Goal: Information Seeking & Learning: Learn about a topic

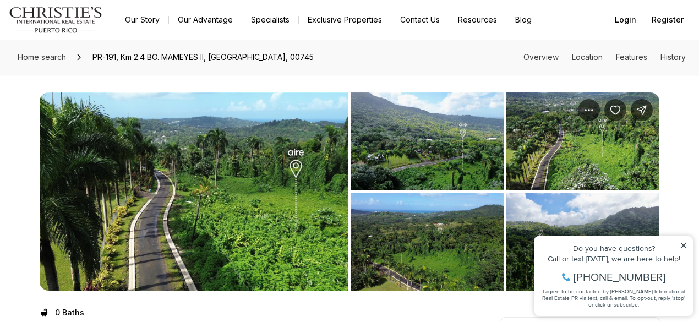
drag, startPoint x: 1213, startPoint y: 461, endPoint x: 685, endPoint y: 242, distance: 572.1
click at [685, 242] on icon at bounding box center [683, 245] width 8 height 8
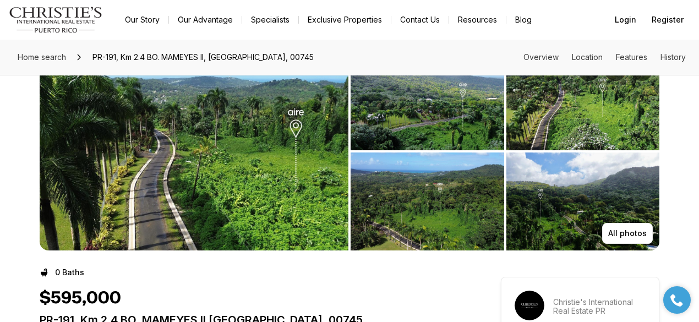
scroll to position [55, 0]
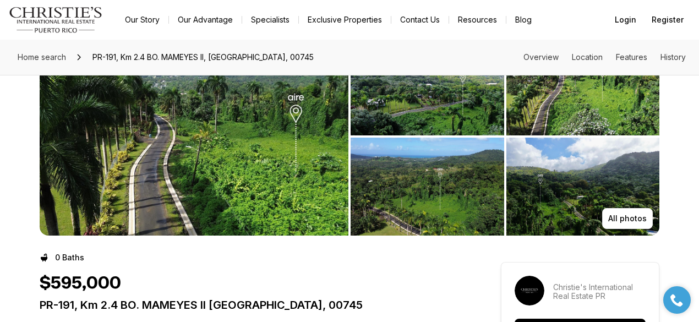
click at [211, 128] on img "View image gallery" at bounding box center [194, 136] width 309 height 198
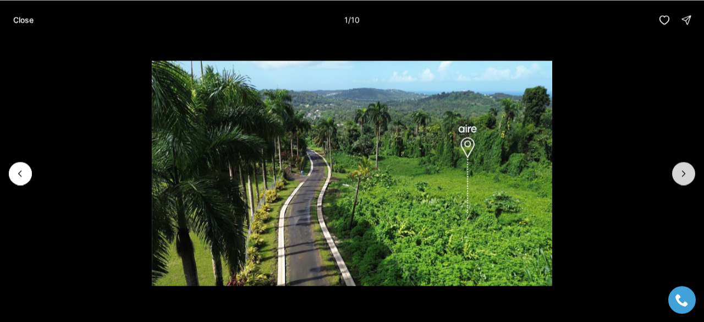
click at [684, 172] on icon "Next slide" at bounding box center [683, 173] width 11 height 11
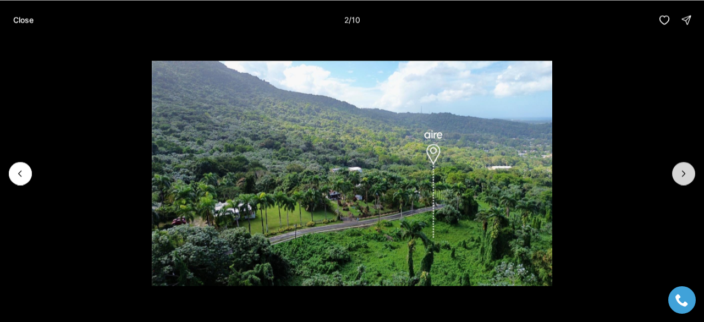
click at [684, 171] on icon "Next slide" at bounding box center [683, 173] width 11 height 11
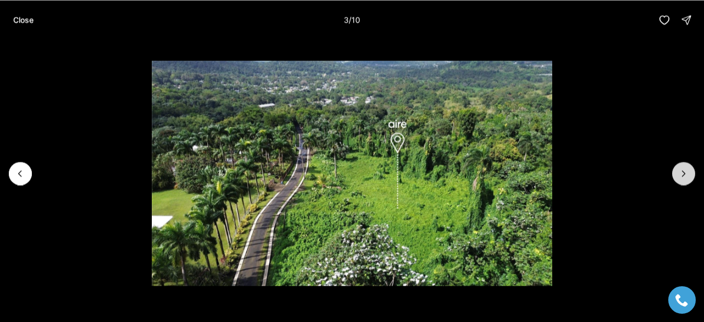
click at [684, 171] on icon "Next slide" at bounding box center [683, 173] width 11 height 11
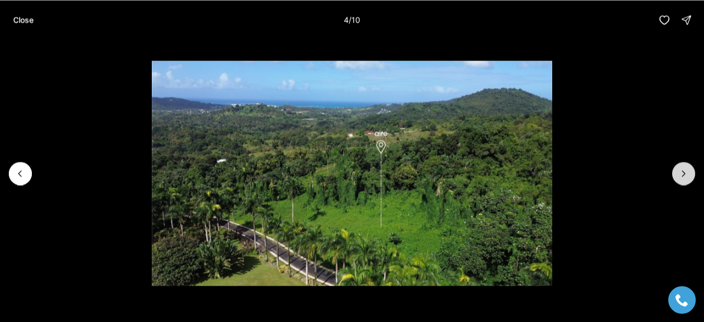
click at [684, 171] on icon "Next slide" at bounding box center [683, 173] width 11 height 11
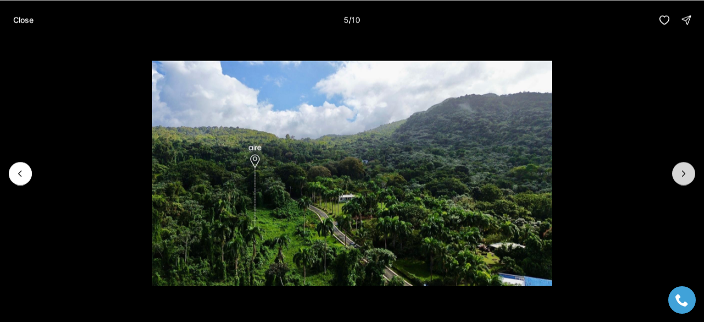
click at [684, 171] on icon "Next slide" at bounding box center [683, 173] width 11 height 11
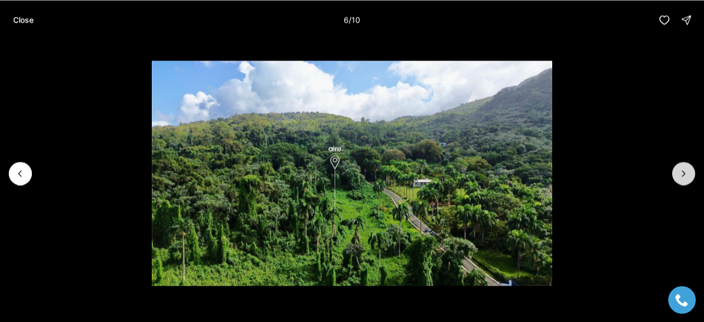
click at [684, 171] on icon "Next slide" at bounding box center [683, 173] width 11 height 11
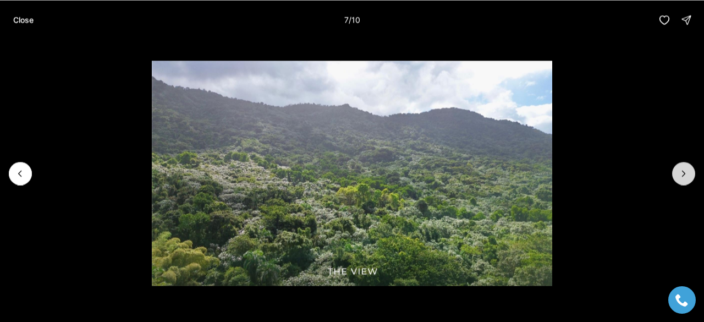
click at [684, 171] on icon "Next slide" at bounding box center [683, 173] width 11 height 11
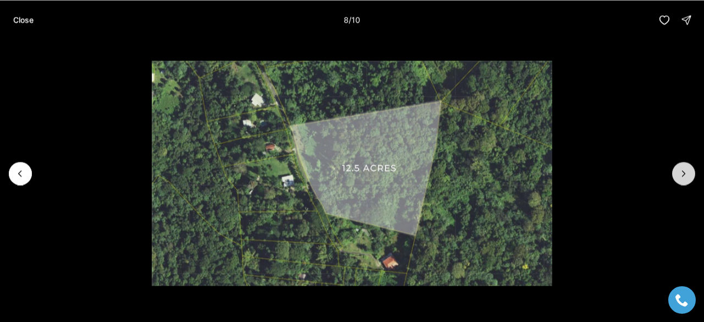
click at [684, 171] on icon "Next slide" at bounding box center [683, 173] width 11 height 11
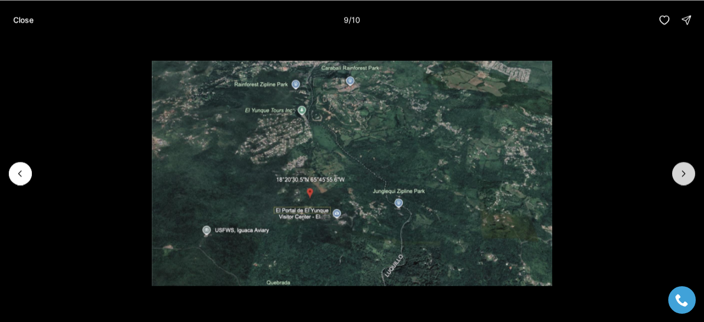
click at [684, 171] on icon "Next slide" at bounding box center [683, 173] width 11 height 11
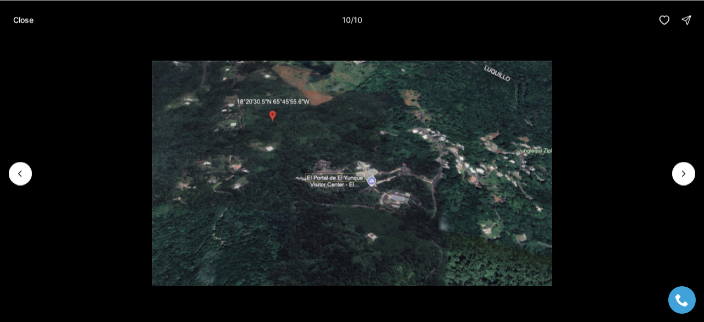
click at [684, 173] on div at bounding box center [683, 173] width 23 height 23
click at [683, 173] on div at bounding box center [683, 173] width 23 height 23
click at [21, 23] on p "Close" at bounding box center [23, 19] width 20 height 9
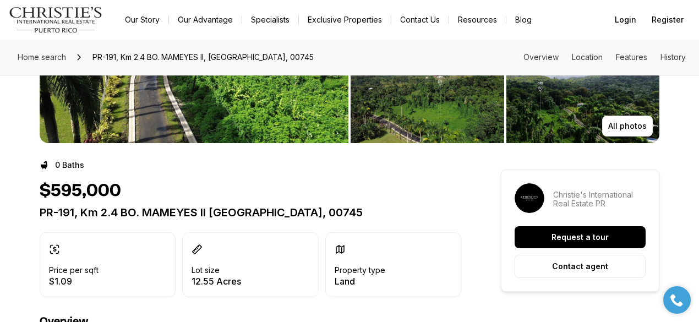
scroll to position [165, 0]
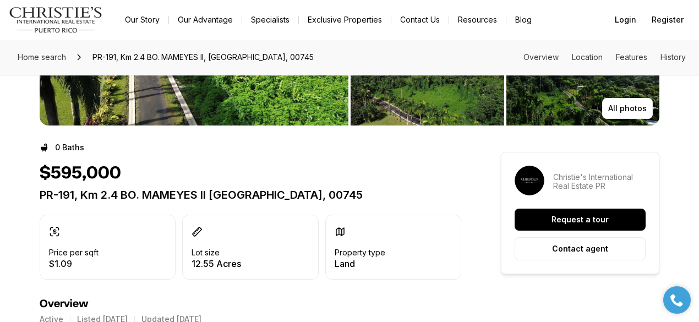
click at [94, 110] on img "View image gallery" at bounding box center [194, 26] width 309 height 198
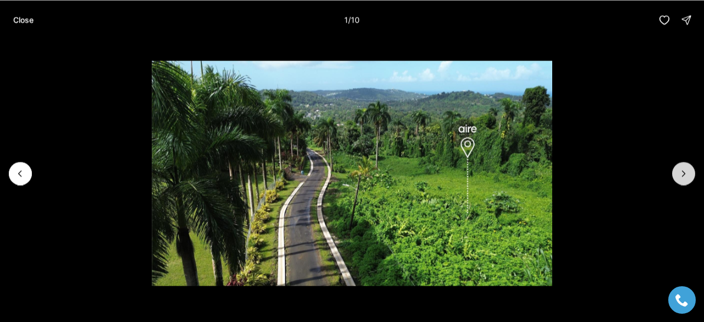
click at [685, 169] on icon "Next slide" at bounding box center [683, 173] width 11 height 11
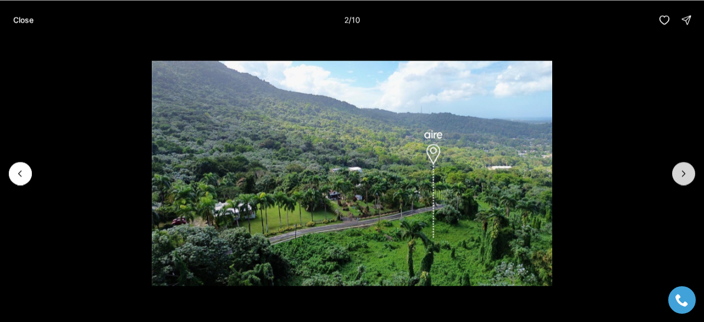
click at [685, 169] on icon "Next slide" at bounding box center [683, 173] width 11 height 11
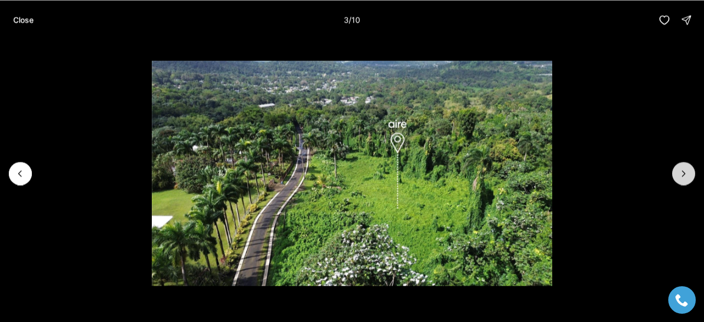
click at [685, 169] on icon "Next slide" at bounding box center [683, 173] width 11 height 11
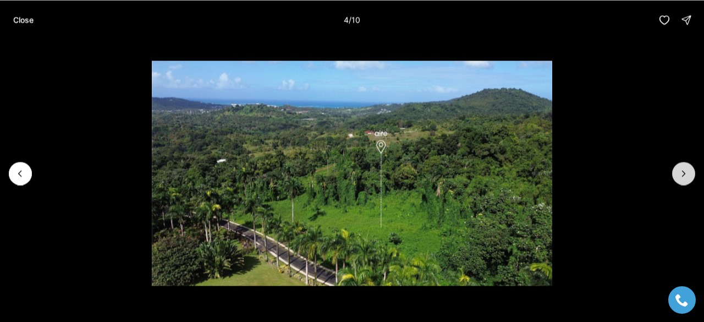
click at [685, 169] on icon "Next slide" at bounding box center [683, 173] width 11 height 11
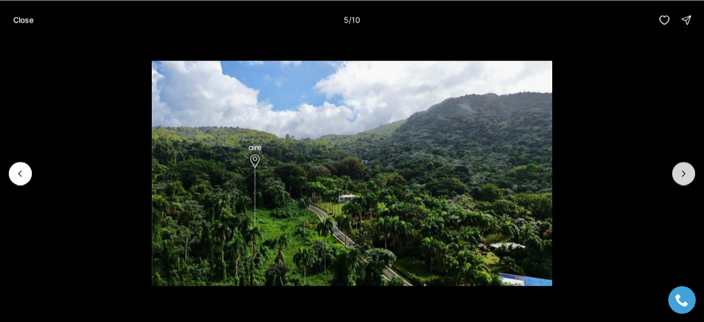
click at [685, 169] on icon "Next slide" at bounding box center [683, 173] width 11 height 11
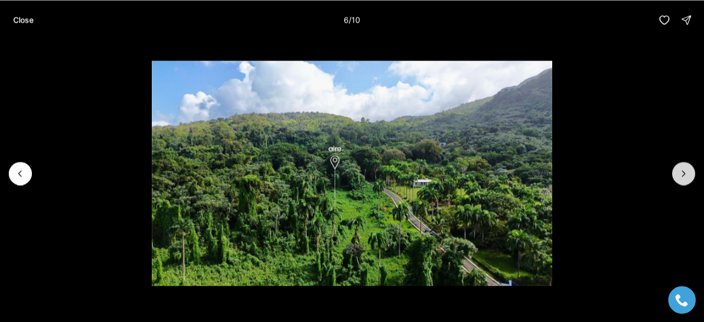
click at [685, 169] on icon "Next slide" at bounding box center [683, 173] width 11 height 11
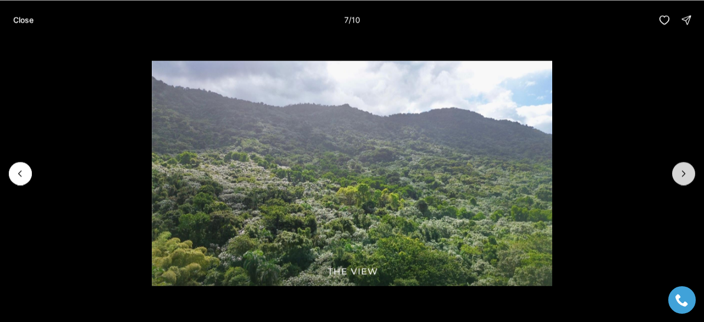
click at [685, 169] on icon "Next slide" at bounding box center [683, 173] width 11 height 11
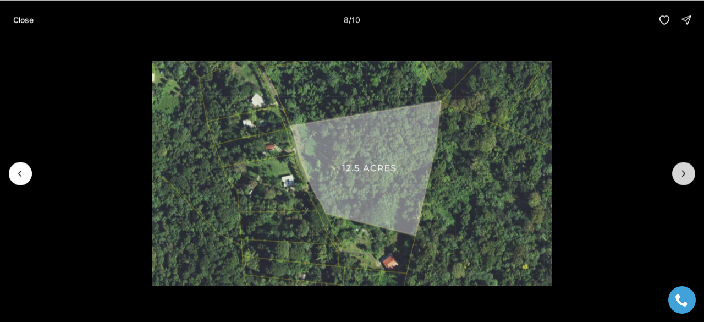
click at [685, 169] on icon "Next slide" at bounding box center [683, 173] width 11 height 11
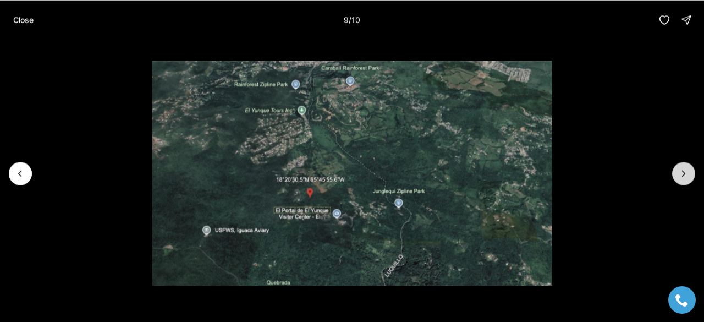
click at [690, 173] on button "Next slide" at bounding box center [683, 173] width 23 height 23
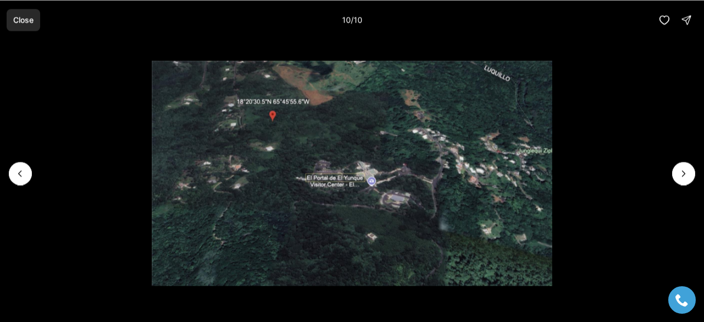
click at [22, 18] on p "Close" at bounding box center [23, 19] width 20 height 9
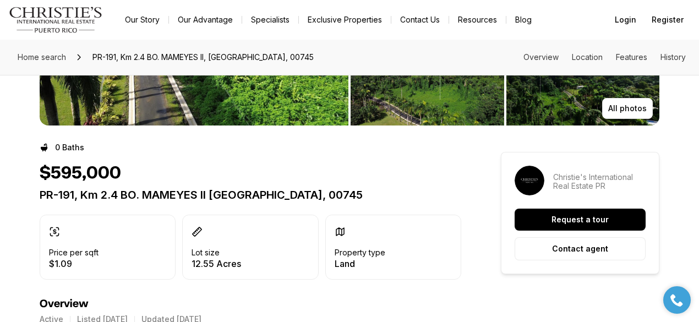
click at [406, 245] on div "Price per sqft $1.09 Lot size 12.55 Acres Property type Land" at bounding box center [250, 247] width 421 height 65
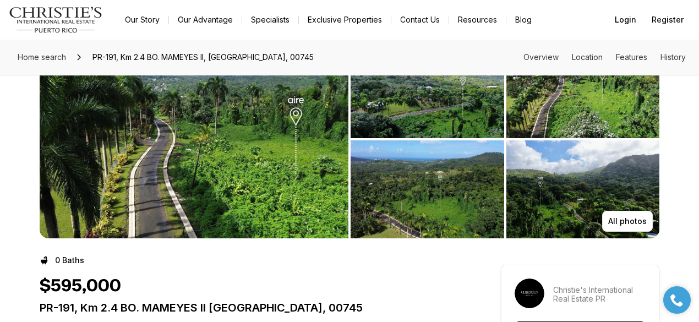
scroll to position [0, 0]
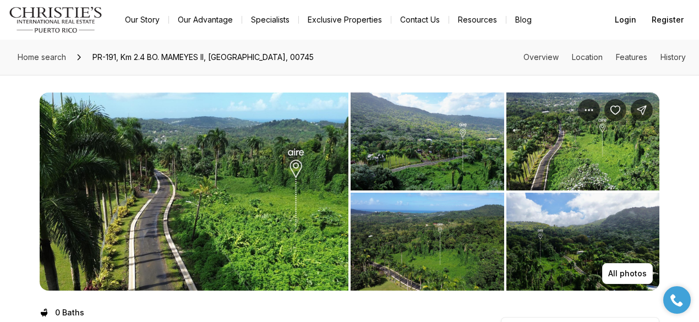
click at [601, 220] on img "View image gallery" at bounding box center [582, 242] width 153 height 98
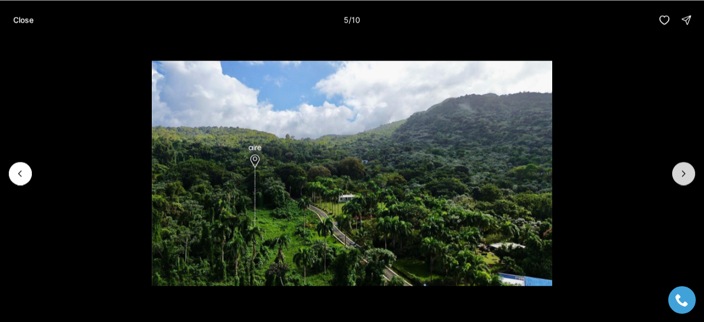
click at [683, 175] on icon "Next slide" at bounding box center [684, 174] width 3 height 6
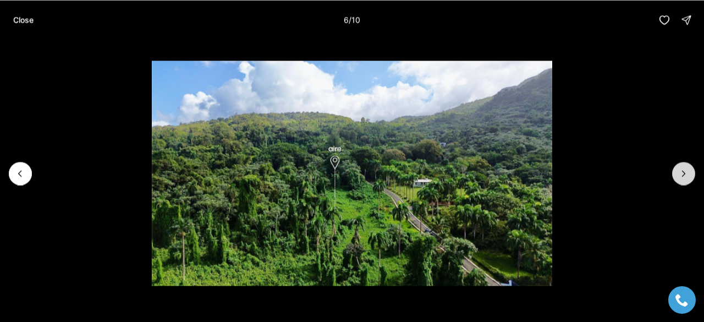
click at [682, 174] on icon "Next slide" at bounding box center [683, 173] width 11 height 11
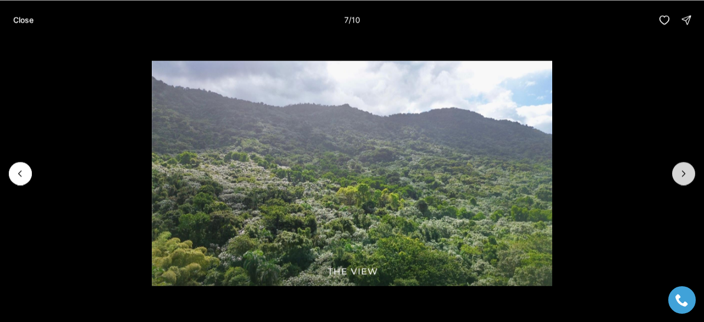
click at [682, 174] on icon "Next slide" at bounding box center [683, 173] width 11 height 11
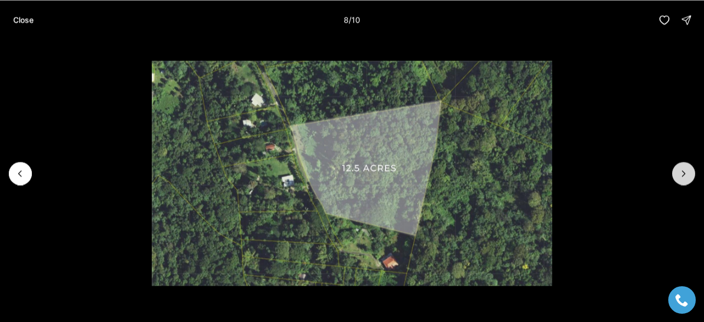
click at [682, 174] on icon "Next slide" at bounding box center [683, 173] width 11 height 11
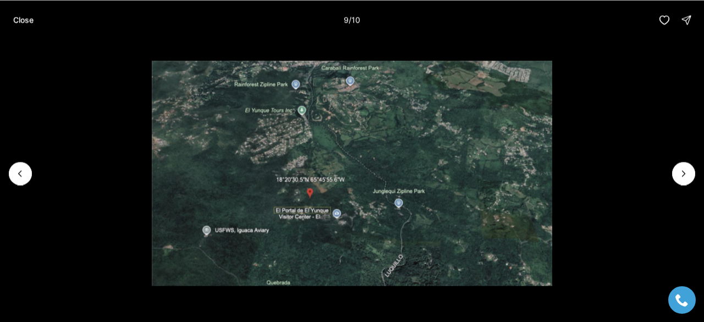
click at [26, 21] on p "Close" at bounding box center [23, 19] width 20 height 9
